Goal: Book appointment/travel/reservation

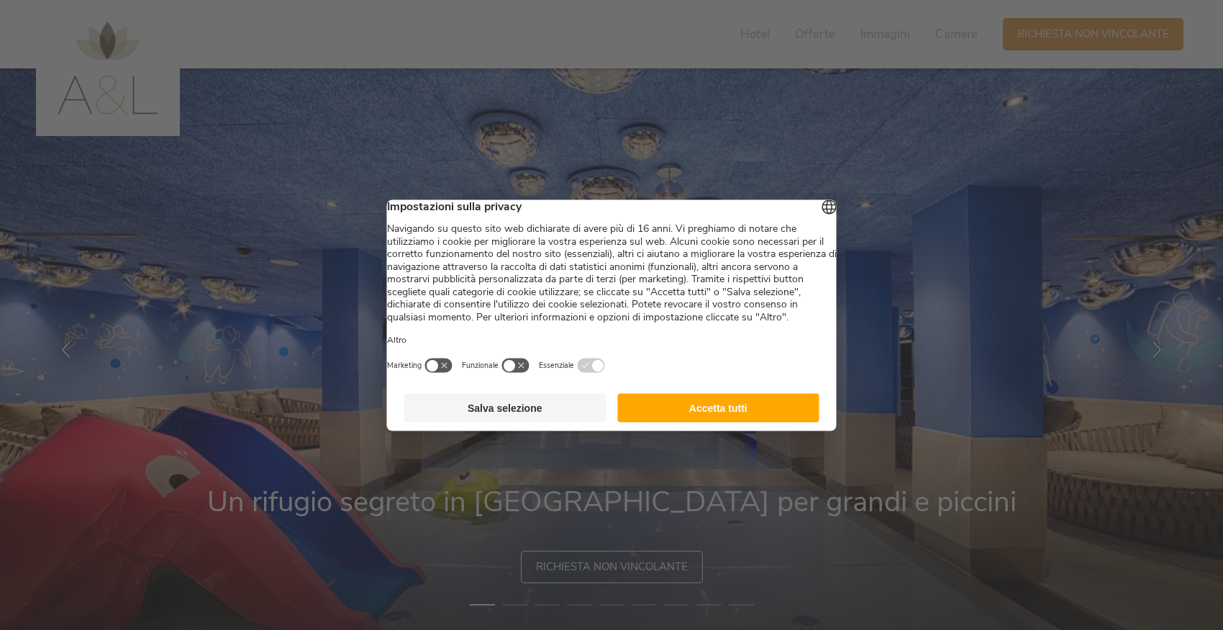
click at [733, 411] on button "Accetta tutti" at bounding box center [718, 407] width 202 height 29
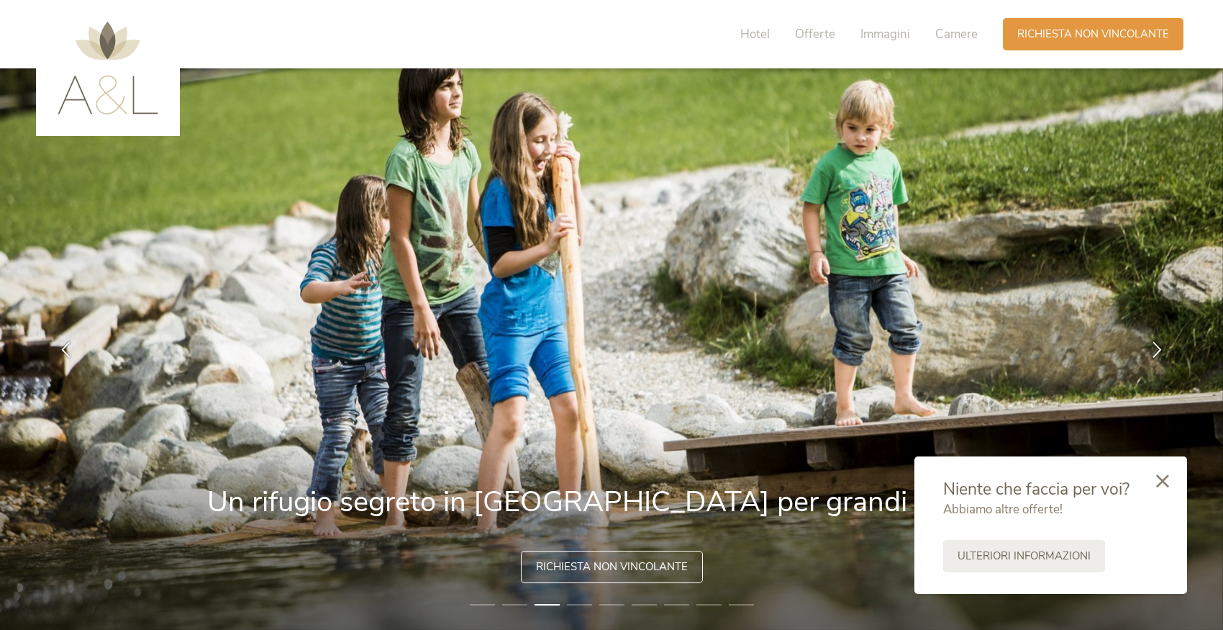
click at [135, 71] on img at bounding box center [108, 68] width 101 height 93
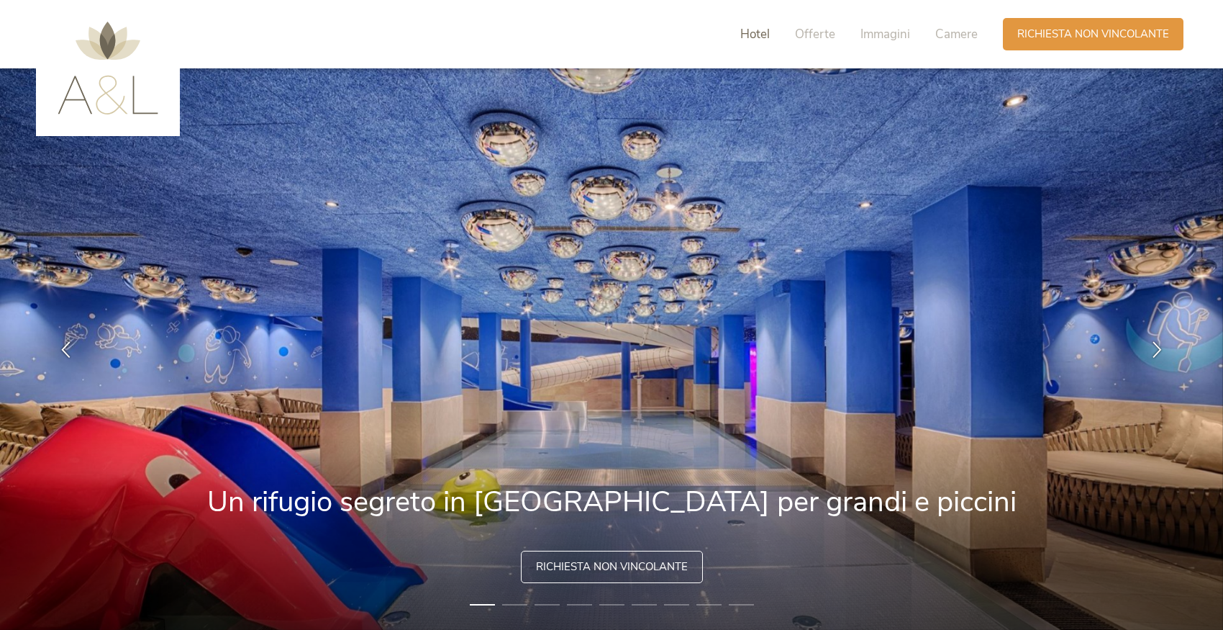
click at [768, 36] on span "Hotel" at bounding box center [755, 34] width 30 height 17
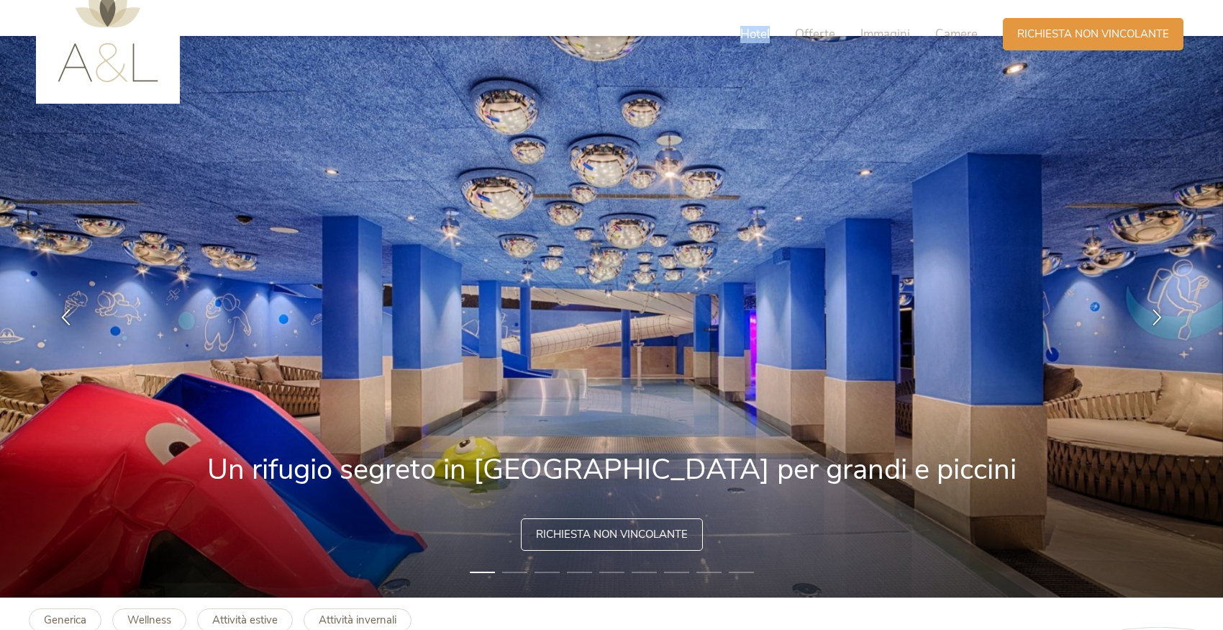
click at [768, 36] on span "Hotel" at bounding box center [755, 34] width 30 height 17
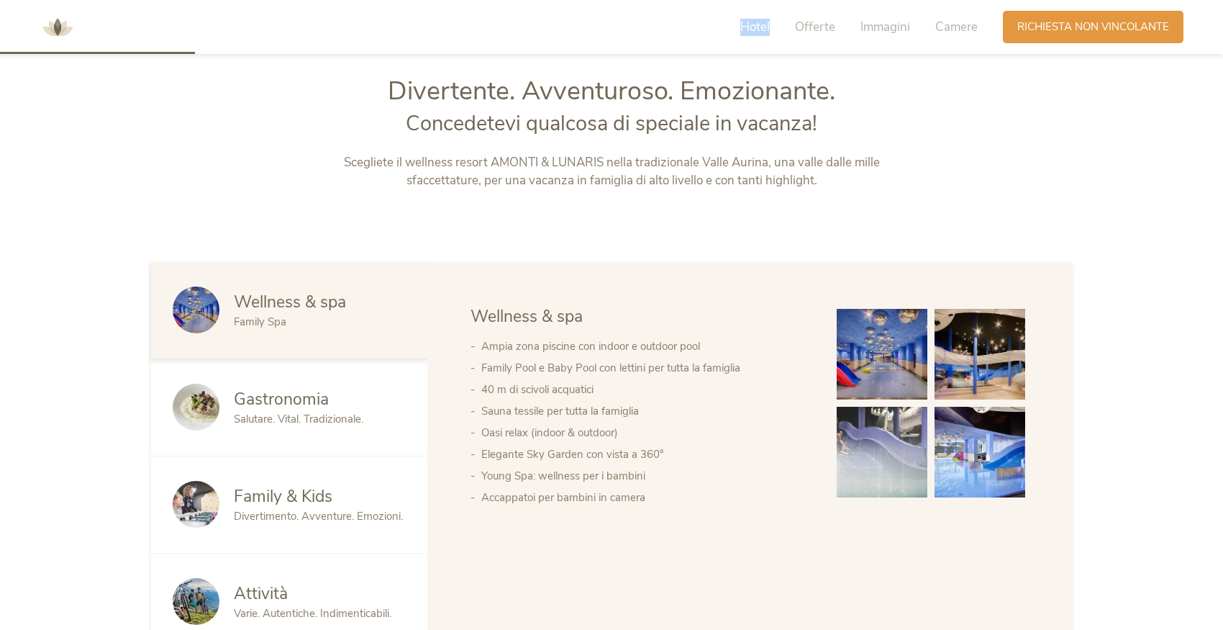
scroll to position [679, 0]
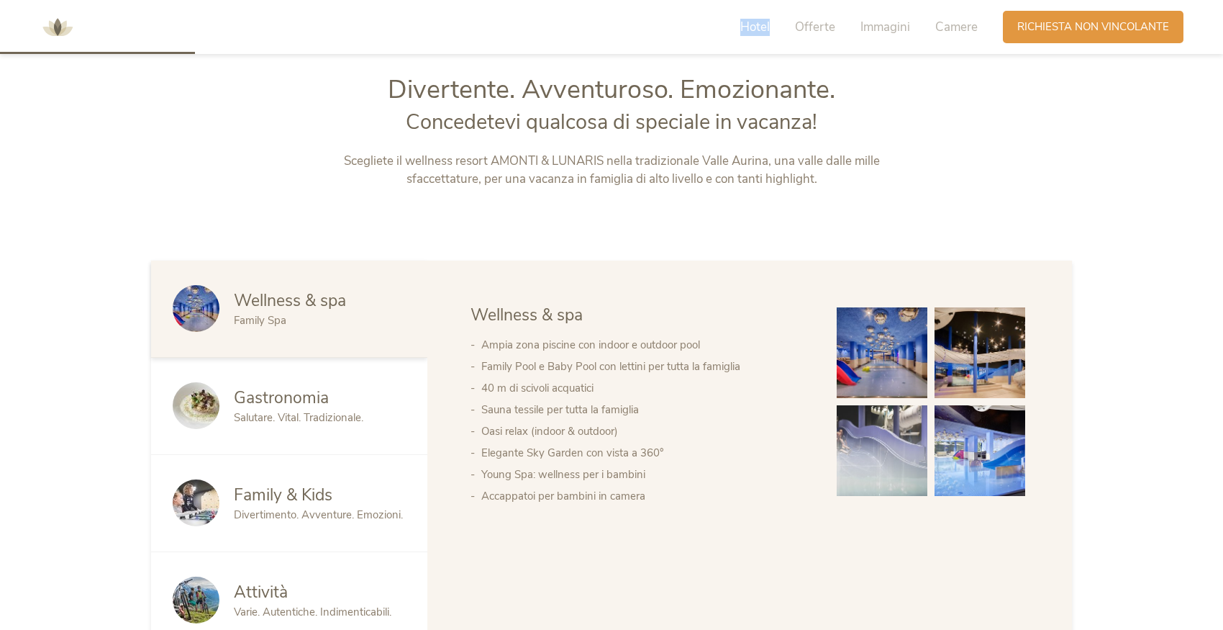
click at [767, 32] on span "Hotel" at bounding box center [755, 27] width 30 height 17
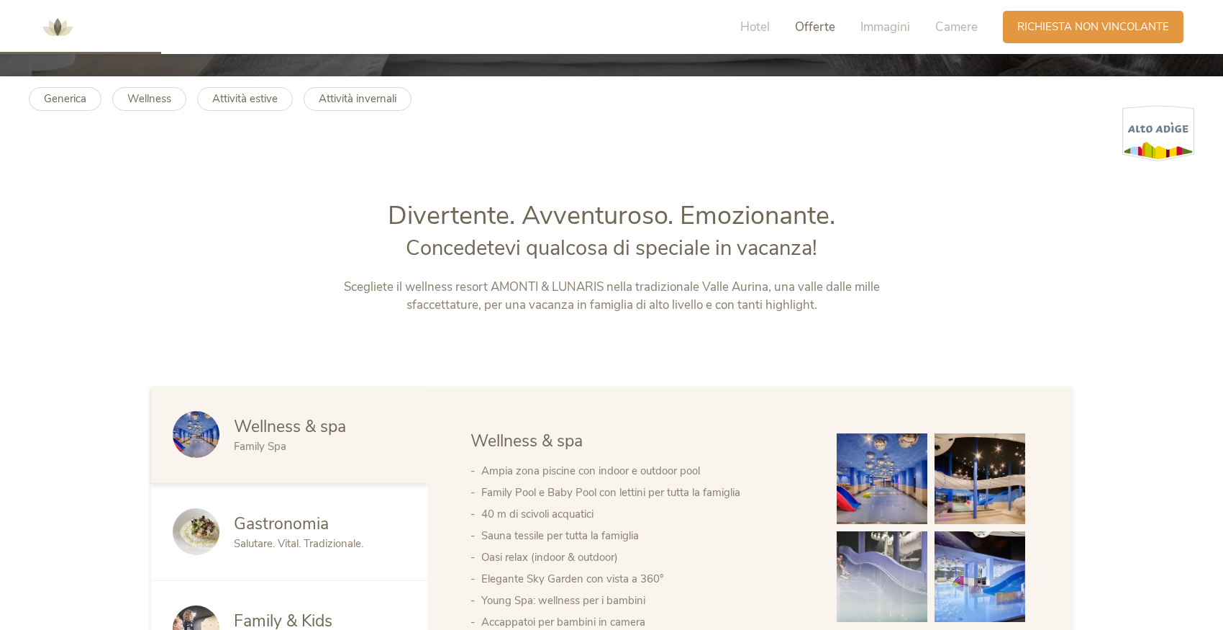
click at [805, 22] on span "Offerte" at bounding box center [815, 27] width 40 height 17
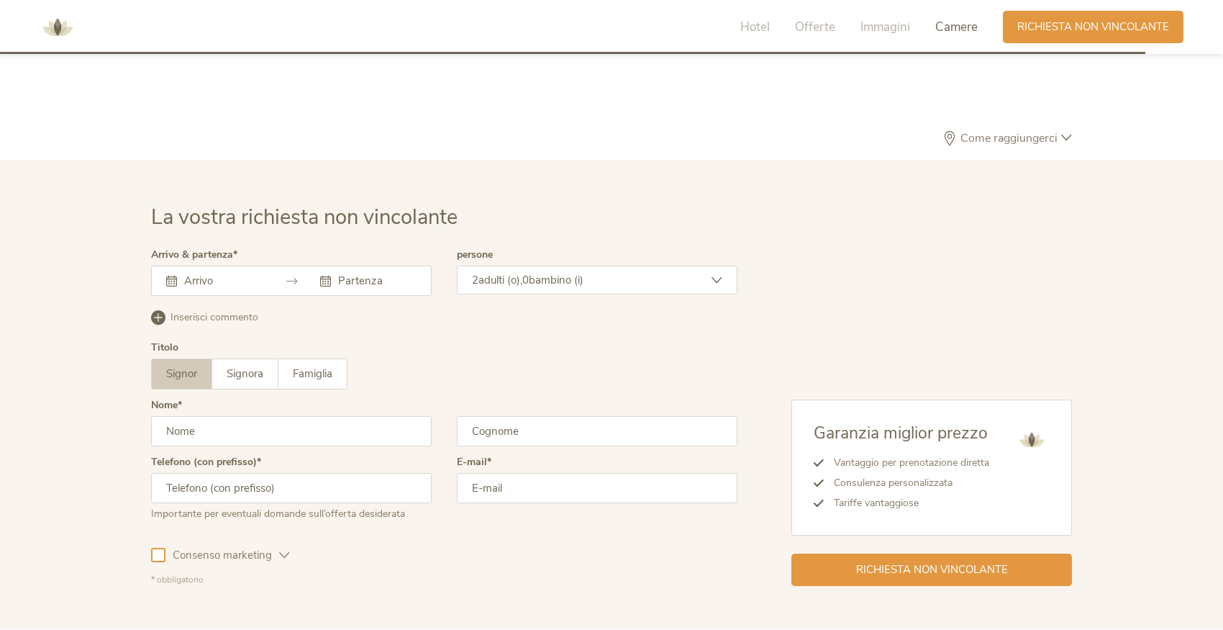
scroll to position [4131, 0]
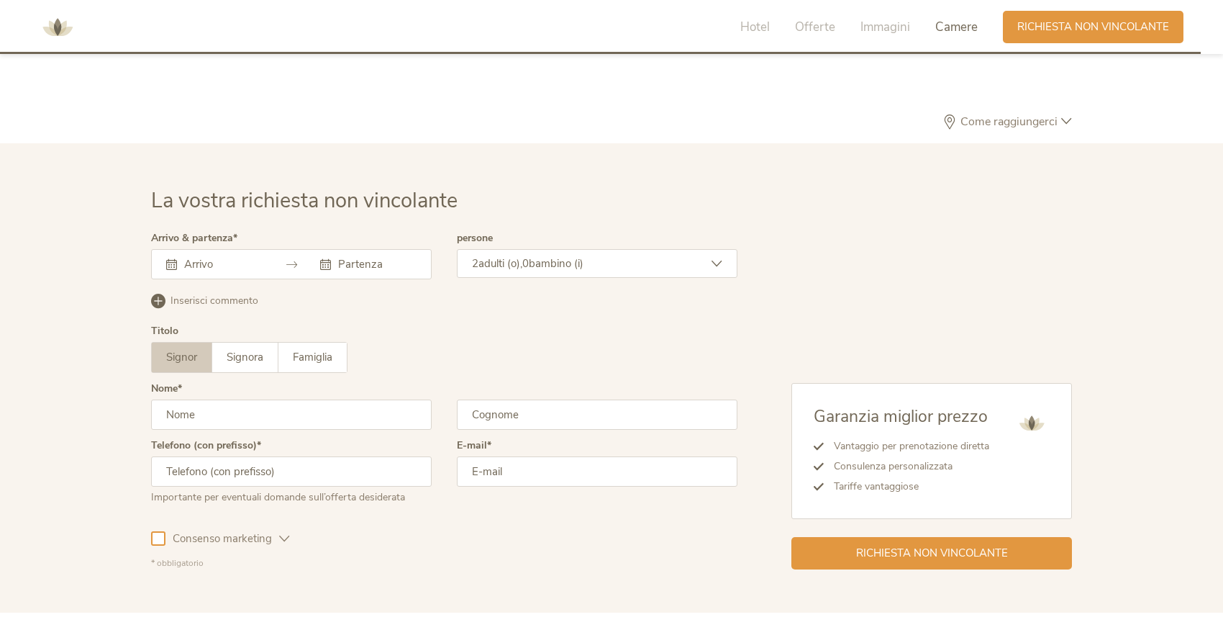
click at [251, 258] on input "text" at bounding box center [222, 264] width 82 height 14
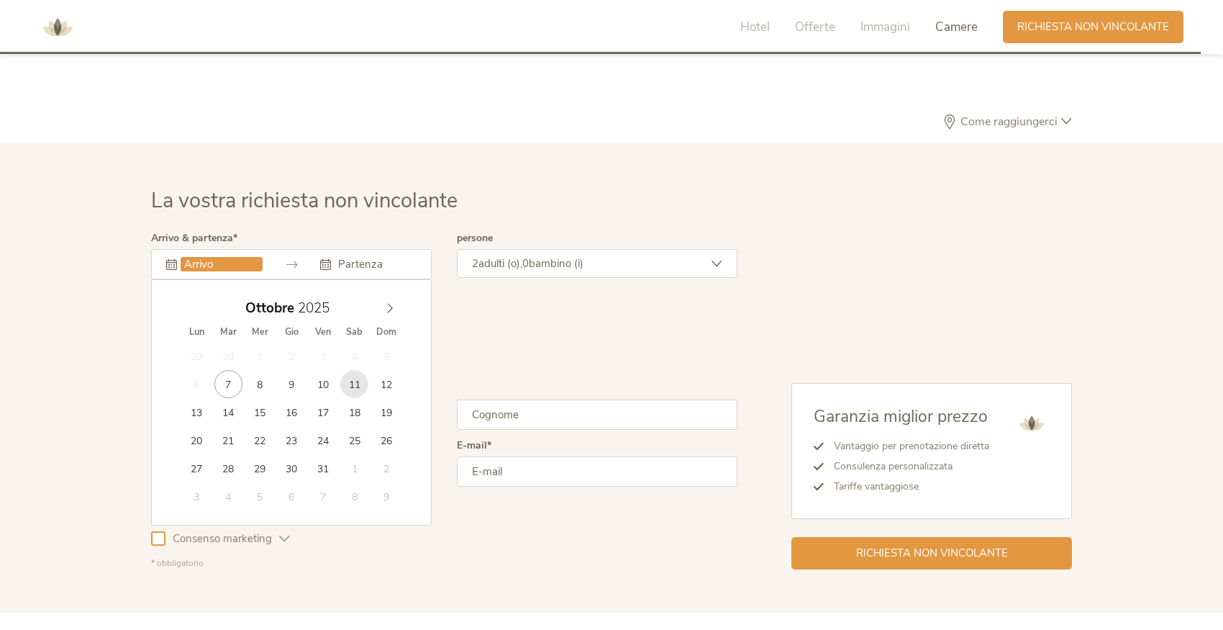
type input "11.10.2025"
type input "13.10.2025"
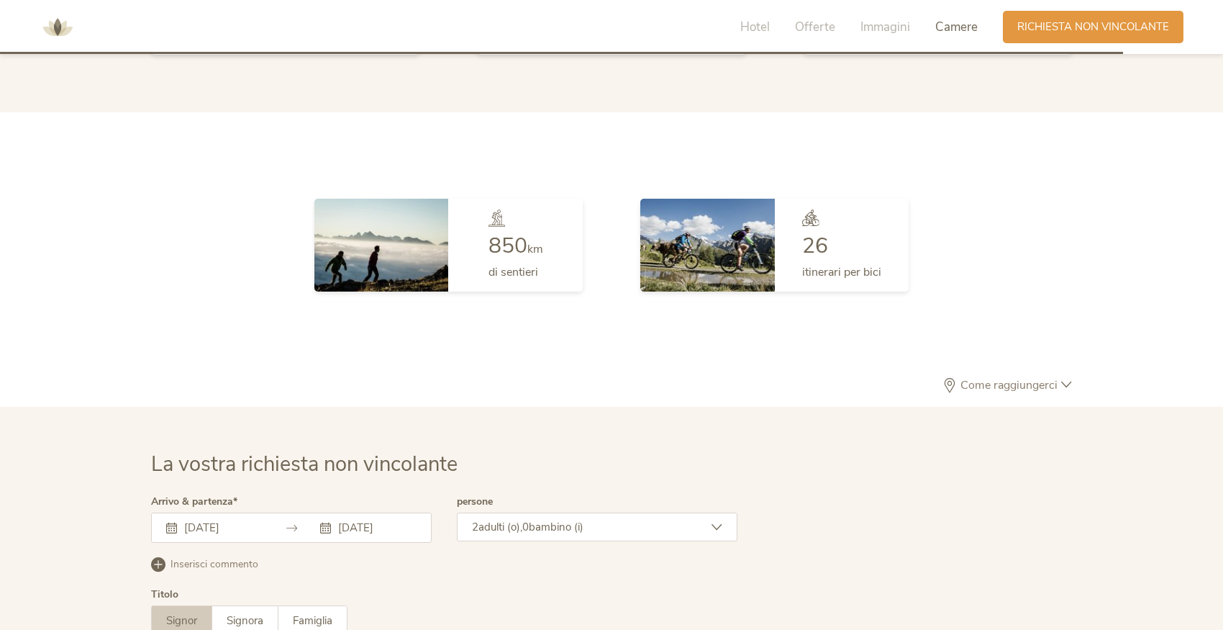
scroll to position [3864, 0]
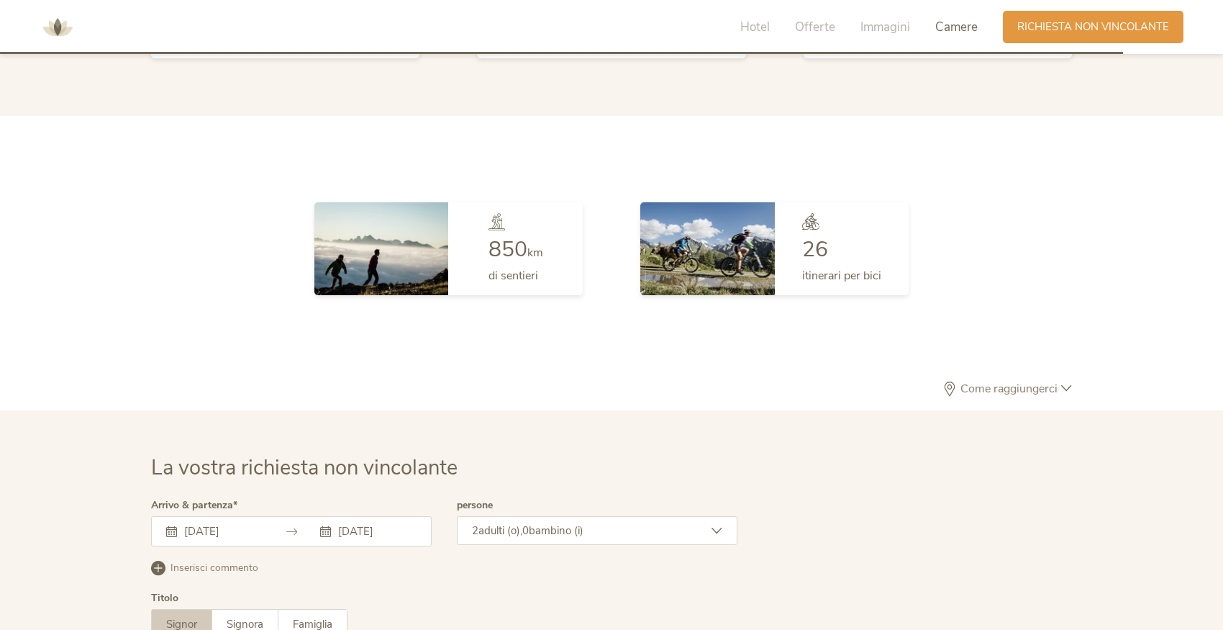
click at [1007, 384] on span "Come raggiungerci" at bounding box center [1009, 389] width 104 height 12
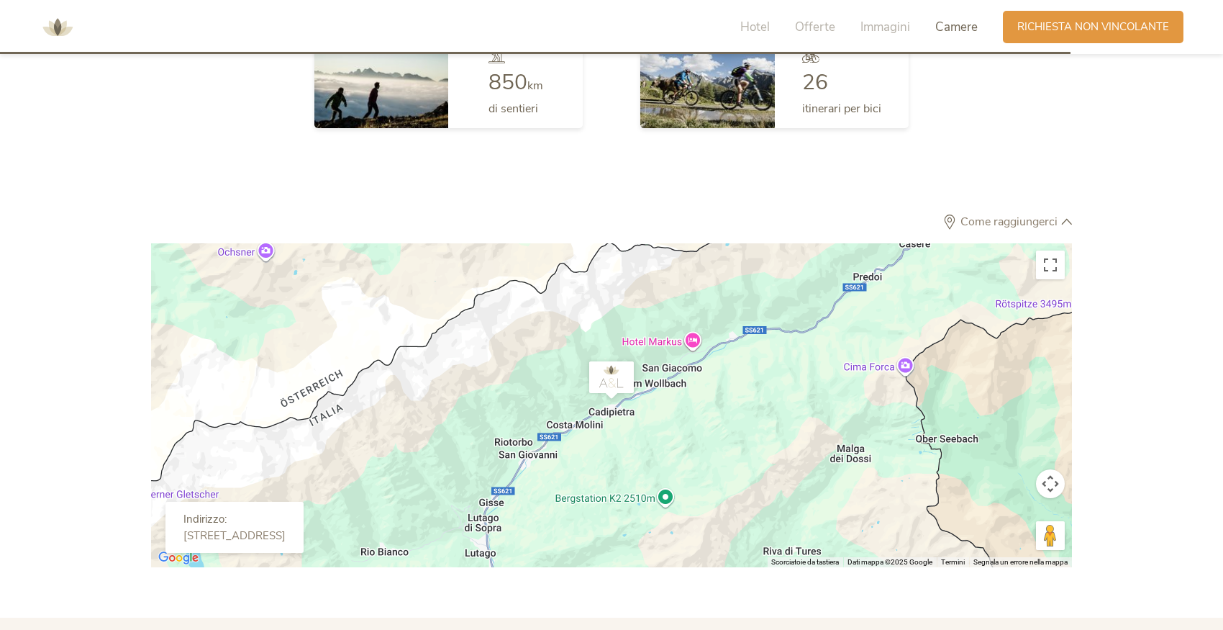
scroll to position [4032, 0]
